Goal: Task Accomplishment & Management: Use online tool/utility

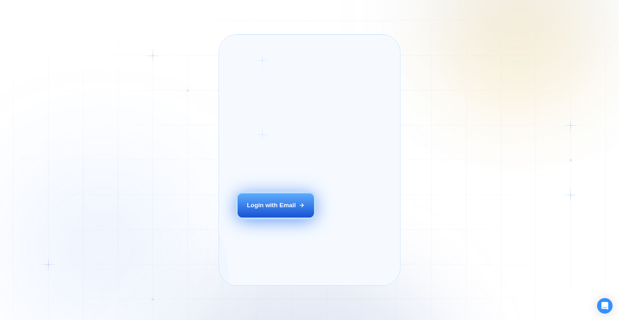
click at [283, 213] on button "Login with Email" at bounding box center [275, 205] width 77 height 24
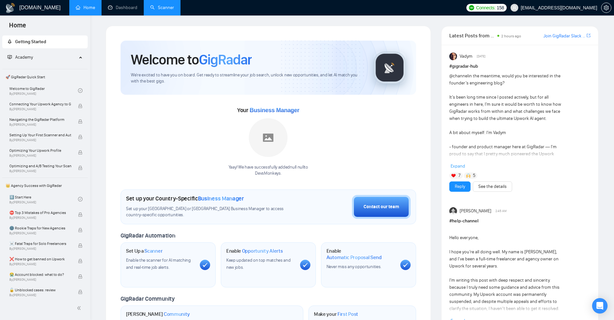
click at [163, 5] on link "Scanner" at bounding box center [162, 7] width 24 height 5
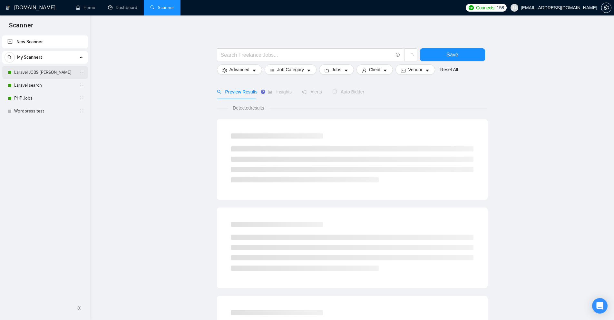
click at [44, 77] on link "Laravel JOBS [PERSON_NAME]" at bounding box center [44, 72] width 61 height 13
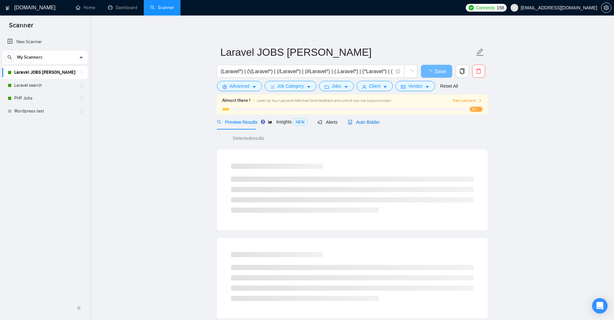
click at [360, 119] on div "Auto Bidder" at bounding box center [364, 122] width 32 height 7
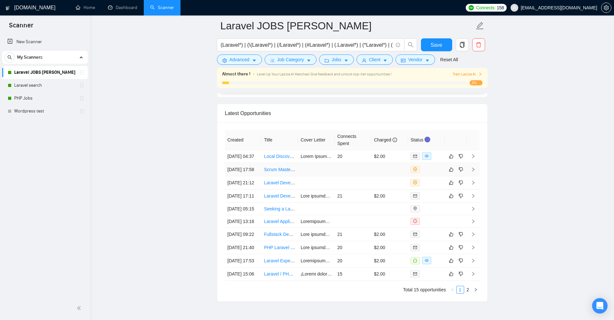
scroll to position [1639, 0]
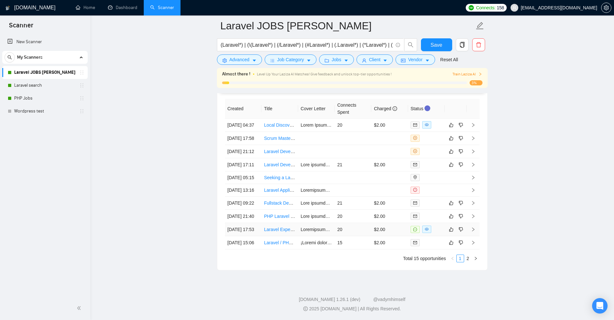
click at [369, 223] on td "20" at bounding box center [352, 229] width 37 height 13
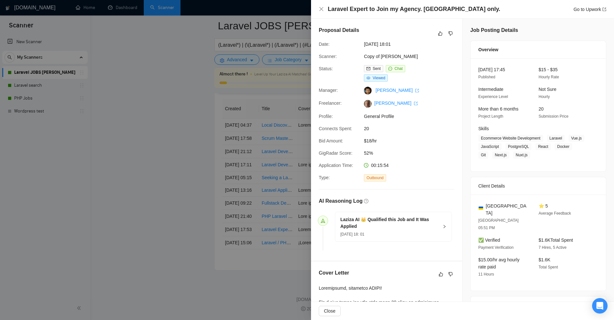
scroll to position [129, 0]
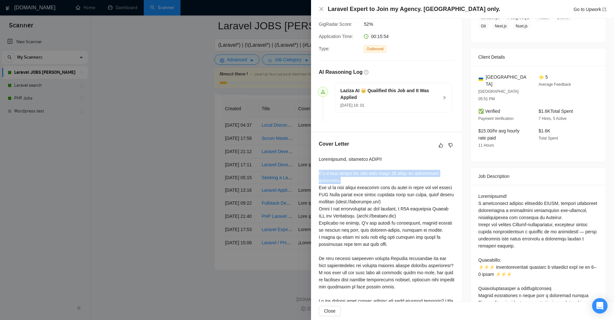
drag, startPoint x: 317, startPoint y: 175, endPoint x: 393, endPoint y: 182, distance: 76.4
click at [393, 182] on div "Cover Letter" at bounding box center [386, 234] width 151 height 204
click at [393, 182] on div at bounding box center [387, 241] width 136 height 170
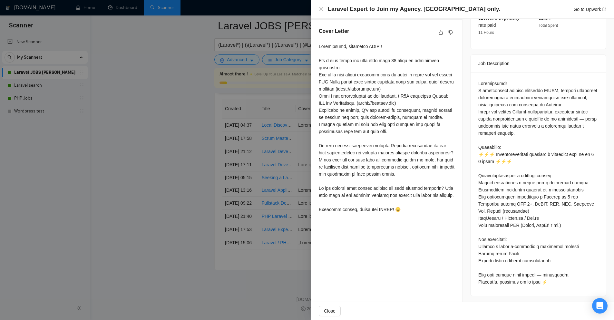
scroll to position [81, 0]
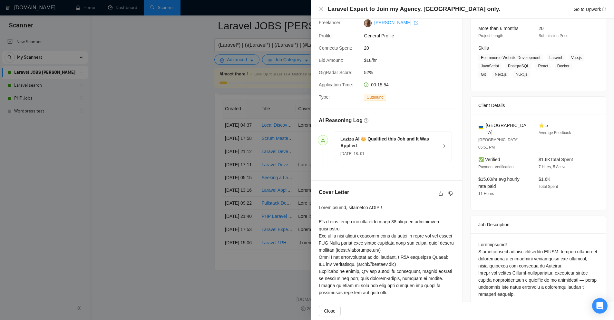
click at [277, 176] on div at bounding box center [307, 160] width 614 height 320
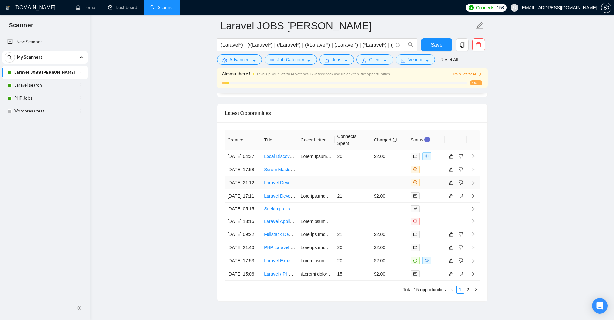
scroll to position [1510, 0]
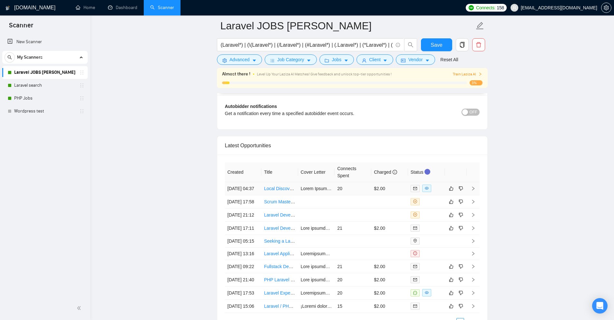
click at [338, 193] on td "20" at bounding box center [352, 188] width 37 height 13
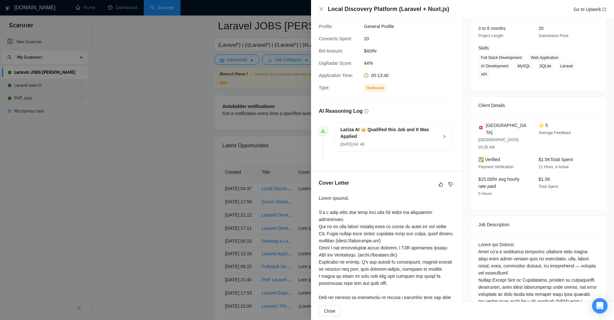
scroll to position [145, 0]
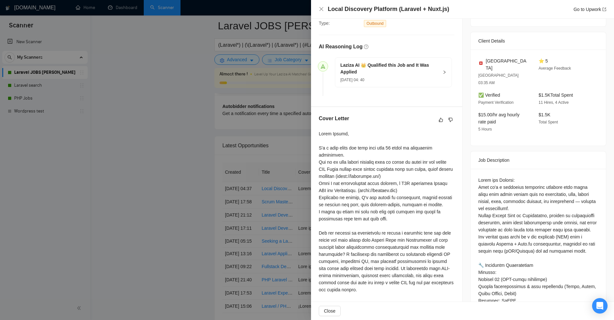
click at [279, 170] on div at bounding box center [307, 160] width 614 height 320
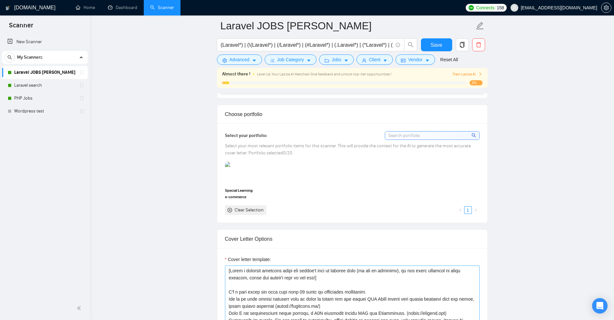
scroll to position [672, 0]
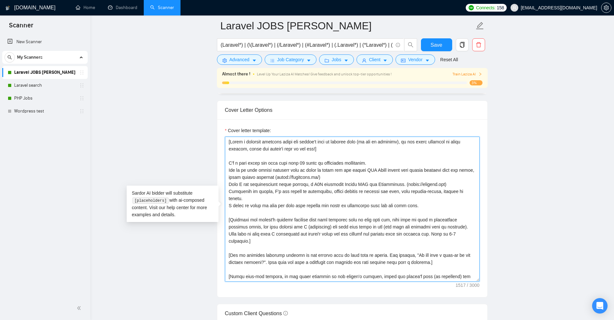
drag, startPoint x: 227, startPoint y: 162, endPoint x: 389, endPoint y: 165, distance: 161.4
click at [389, 165] on textarea "Cover letter template:" at bounding box center [352, 209] width 254 height 145
click at [369, 171] on textarea "Cover letter template:" at bounding box center [352, 209] width 254 height 145
drag, startPoint x: 336, startPoint y: 175, endPoint x: 363, endPoint y: 178, distance: 26.9
click at [346, 169] on textarea "Cover letter template:" at bounding box center [352, 209] width 254 height 145
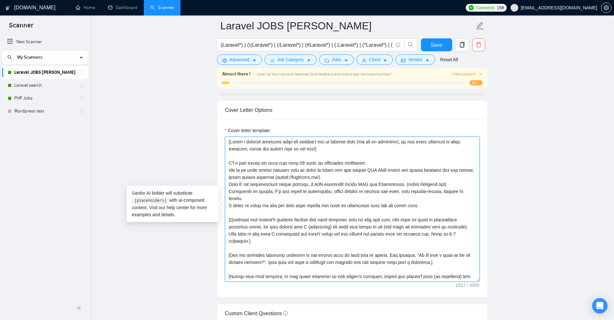
click at [365, 178] on textarea "Cover letter template:" at bounding box center [352, 209] width 254 height 145
drag, startPoint x: 228, startPoint y: 184, endPoint x: 358, endPoint y: 184, distance: 129.5
click at [356, 184] on textarea "Cover letter template:" at bounding box center [352, 209] width 254 height 145
click at [358, 184] on textarea "Cover letter template:" at bounding box center [352, 209] width 254 height 145
drag, startPoint x: 302, startPoint y: 184, endPoint x: 457, endPoint y: 182, distance: 155.6
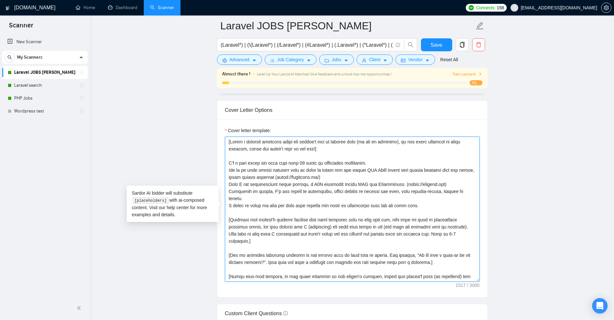
click at [457, 182] on textarea "Cover letter template:" at bounding box center [352, 209] width 254 height 145
drag, startPoint x: 446, startPoint y: 182, endPoint x: 227, endPoint y: 190, distance: 218.9
click at [214, 182] on main "Laravel JOBS Alex (Laravel*) | (\(Laravel*) | (/Laravel*) | (#Laravel*) | (.Lar…" at bounding box center [352, 262] width 503 height 1818
drag, startPoint x: 254, startPoint y: 196, endPoint x: 222, endPoint y: 191, distance: 32.6
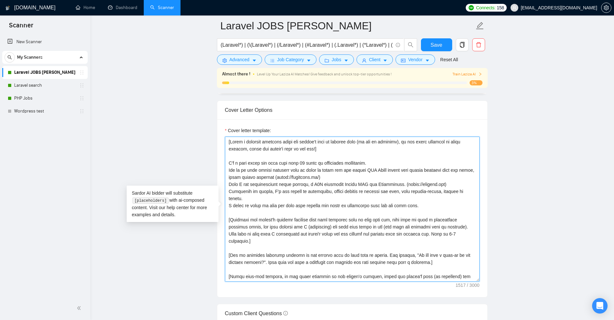
click at [256, 193] on textarea "Cover letter template:" at bounding box center [352, 209] width 254 height 145
drag, startPoint x: 270, startPoint y: 191, endPoint x: 387, endPoint y: 190, distance: 116.6
click at [387, 190] on textarea "Cover letter template:" at bounding box center [352, 209] width 254 height 145
click at [385, 198] on textarea "Cover letter template:" at bounding box center [352, 209] width 254 height 145
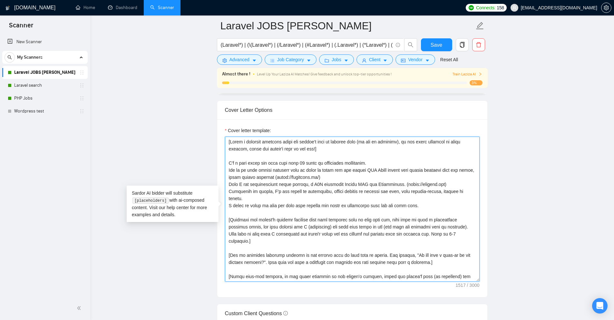
click at [243, 205] on textarea "Cover letter template:" at bounding box center [352, 209] width 254 height 145
click at [297, 205] on textarea "Cover letter template:" at bounding box center [352, 209] width 254 height 145
drag, startPoint x: 442, startPoint y: 203, endPoint x: 216, endPoint y: 203, distance: 225.8
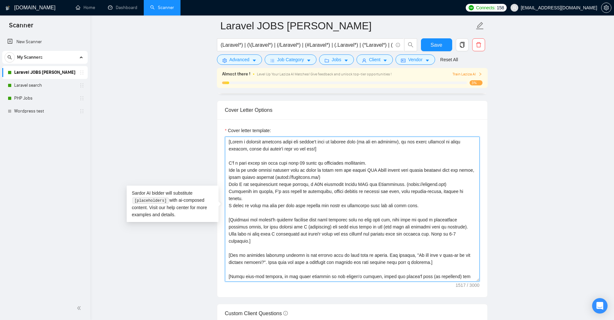
drag, startPoint x: 230, startPoint y: 219, endPoint x: 460, endPoint y: 233, distance: 230.4
click at [457, 233] on textarea "Cover letter template:" at bounding box center [352, 209] width 254 height 145
click at [460, 233] on textarea "Cover letter template:" at bounding box center [352, 209] width 254 height 145
drag, startPoint x: 463, startPoint y: 218, endPoint x: 463, endPoint y: 234, distance: 16.4
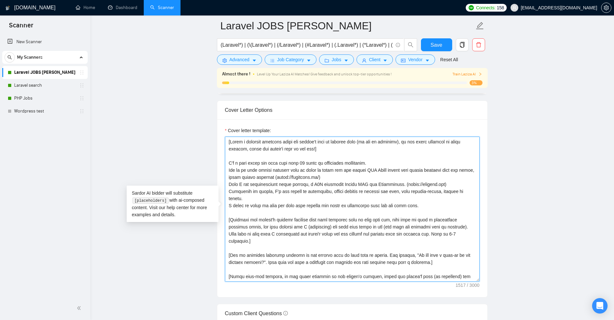
click at [463, 234] on textarea "Cover letter template:" at bounding box center [352, 209] width 254 height 145
drag, startPoint x: 426, startPoint y: 255, endPoint x: 227, endPoint y: 242, distance: 199.5
click at [227, 242] on textarea "Cover letter template:" at bounding box center [352, 209] width 254 height 145
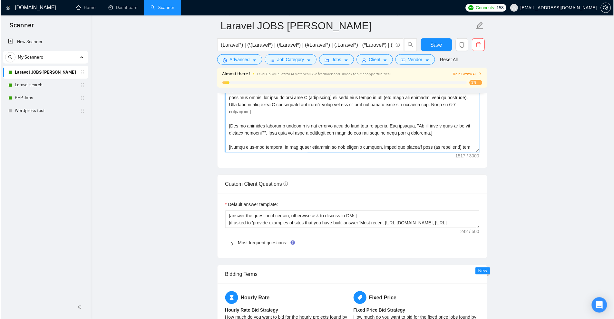
scroll to position [866, 0]
